Goal: Navigation & Orientation: Find specific page/section

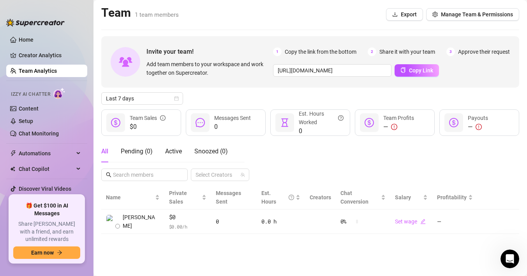
scroll to position [150, 0]
click at [40, 56] on link "Creator Analytics" at bounding box center [50, 55] width 62 height 12
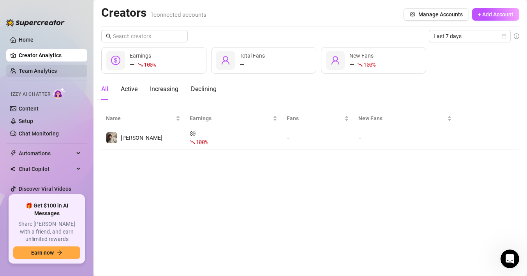
click at [35, 69] on link "Team Analytics" at bounding box center [38, 71] width 38 height 6
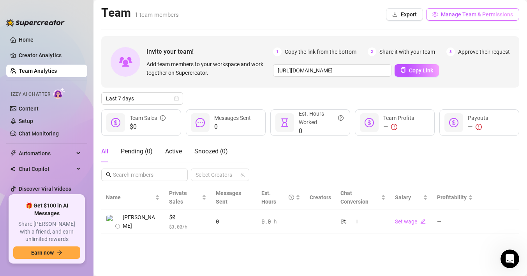
scroll to position [150, 0]
click at [27, 190] on link "Discover Viral Videos" at bounding box center [45, 189] width 53 height 6
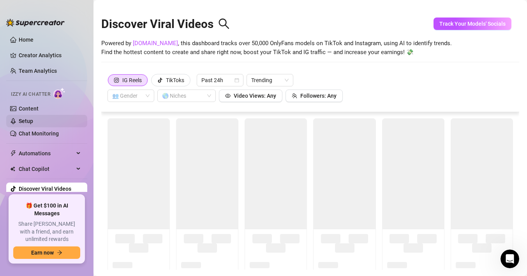
click at [28, 121] on link "Setup" at bounding box center [26, 121] width 14 height 6
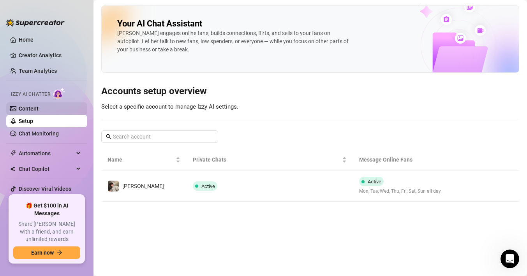
click at [30, 109] on link "Content" at bounding box center [29, 109] width 20 height 6
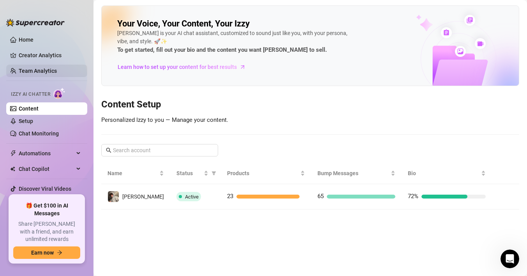
click at [39, 68] on link "Team Analytics" at bounding box center [38, 71] width 38 height 6
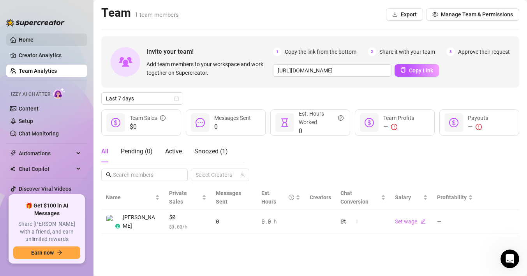
click at [30, 42] on link "Home" at bounding box center [26, 40] width 15 height 6
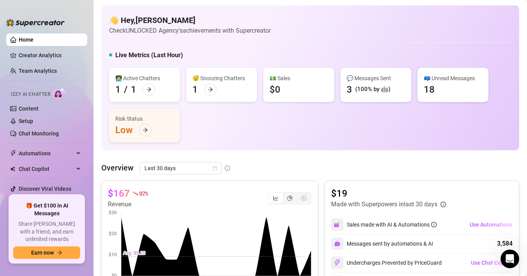
click at [393, 131] on div "👩‍💻 Active Chatters 1 / 1 😴 Snoozing Chatters 1 💵 Sales $0 💬 Messages Sent 3 (1…" at bounding box center [310, 105] width 402 height 75
click at [59, 54] on link "Creator Analytics" at bounding box center [50, 55] width 62 height 12
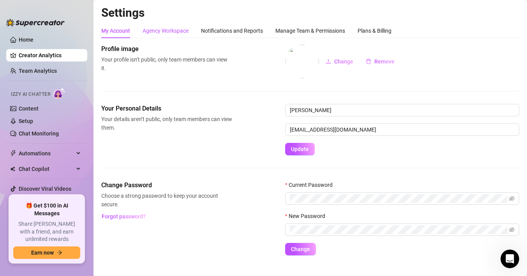
click at [171, 30] on div "Agency Workspace" at bounding box center [166, 30] width 46 height 9
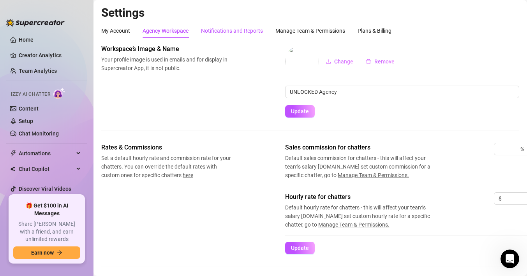
click at [238, 30] on div "Notifications and Reports" at bounding box center [232, 30] width 62 height 9
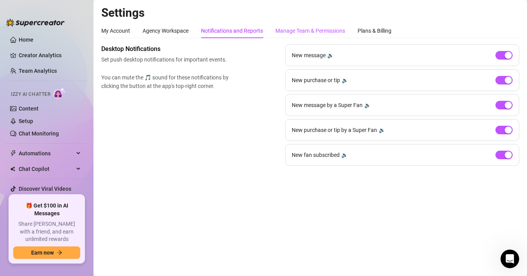
click at [296, 34] on div "Manage Team & Permissions" at bounding box center [310, 30] width 70 height 9
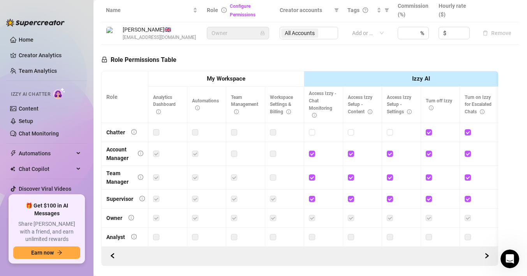
scroll to position [184, 0]
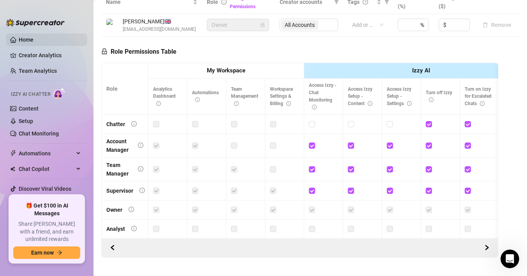
click at [33, 42] on link "Home" at bounding box center [26, 40] width 15 height 6
